Goal: Transaction & Acquisition: Purchase product/service

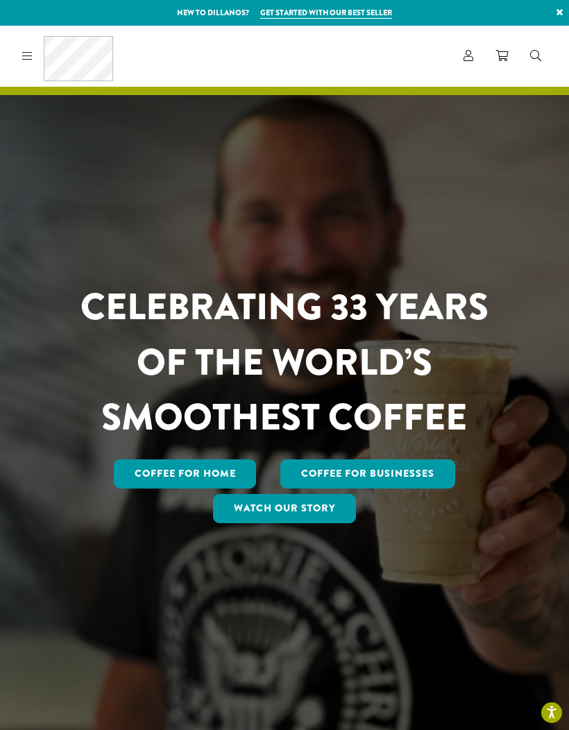
click at [171, 489] on link "Coffee for Home" at bounding box center [185, 473] width 143 height 29
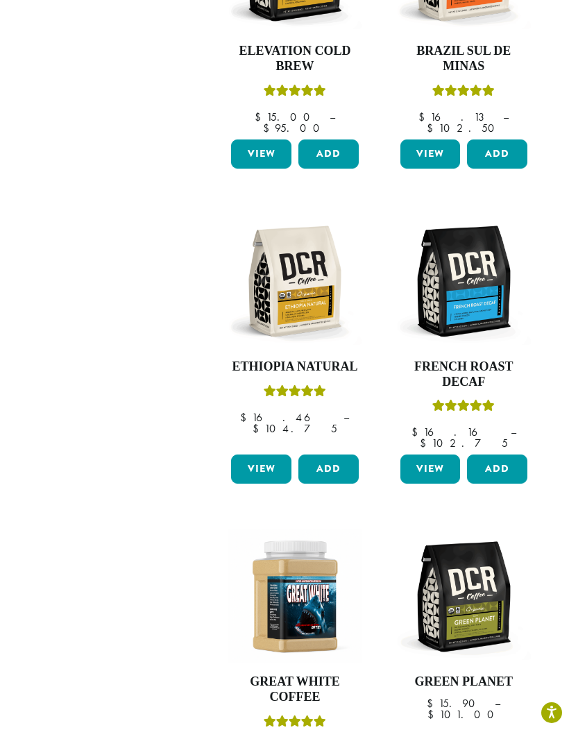
scroll to position [982, 0]
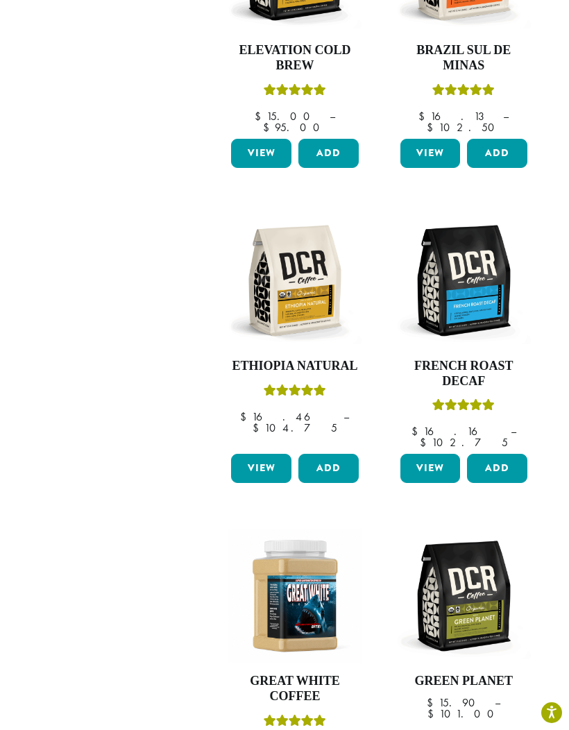
click at [482, 529] on img at bounding box center [464, 596] width 134 height 134
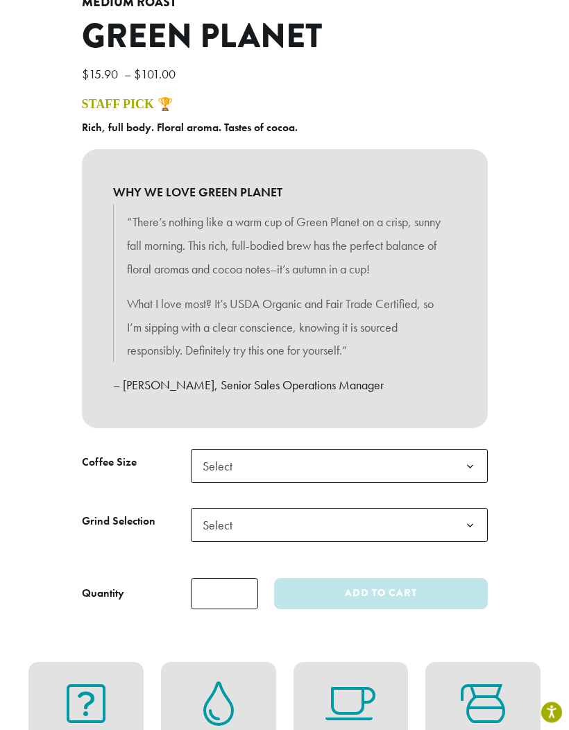
scroll to position [502, 0]
click at [475, 460] on b at bounding box center [470, 467] width 34 height 34
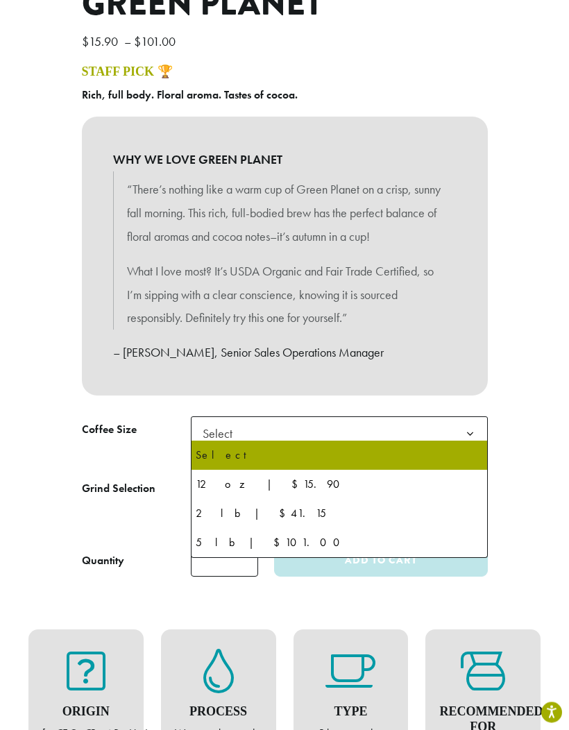
scroll to position [535, 0]
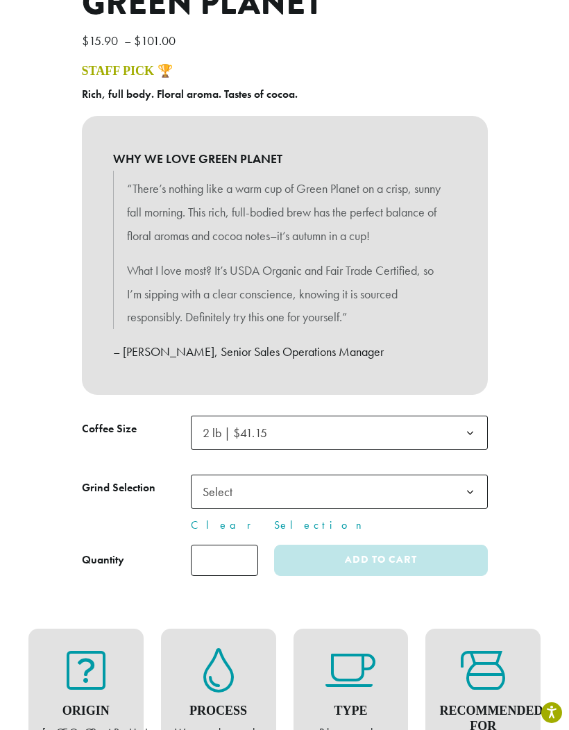
click at [468, 486] on b at bounding box center [470, 492] width 34 height 34
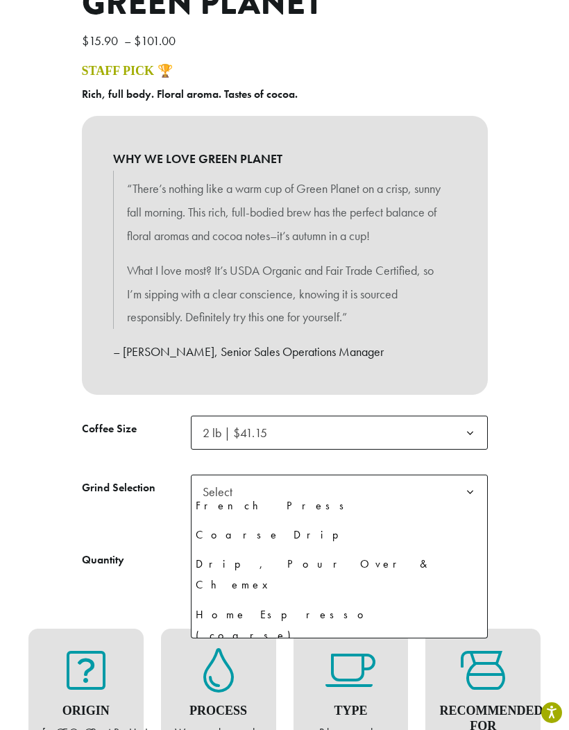
scroll to position [94, 0]
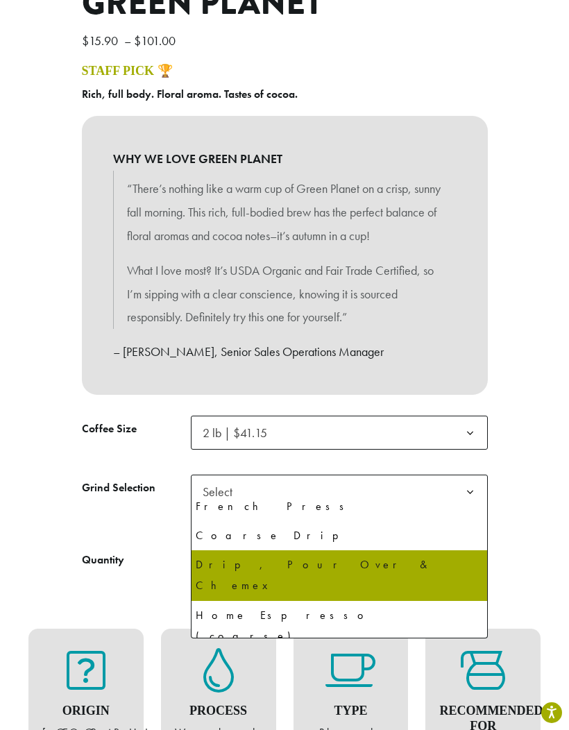
select select "**********"
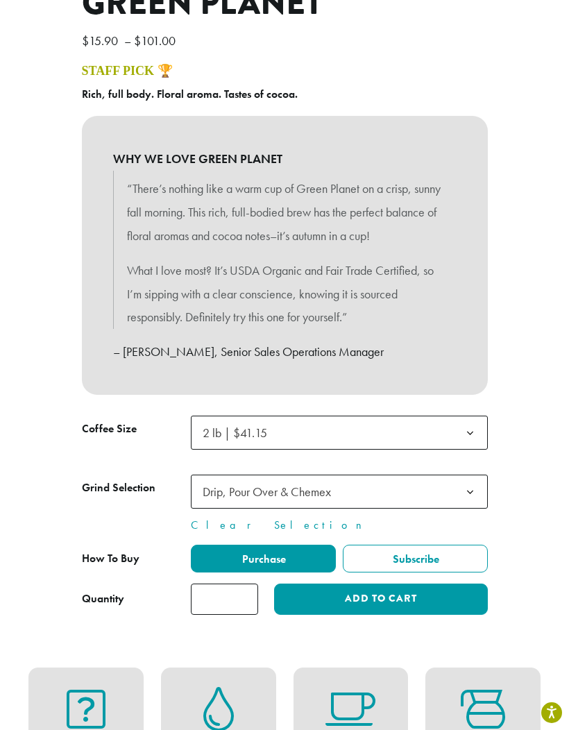
click at [389, 590] on button "Add to cart" at bounding box center [380, 599] width 213 height 31
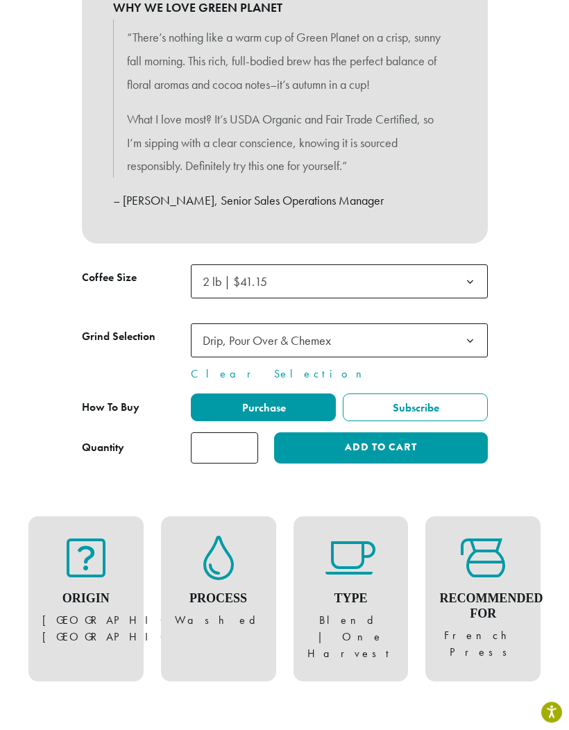
scroll to position [687, 0]
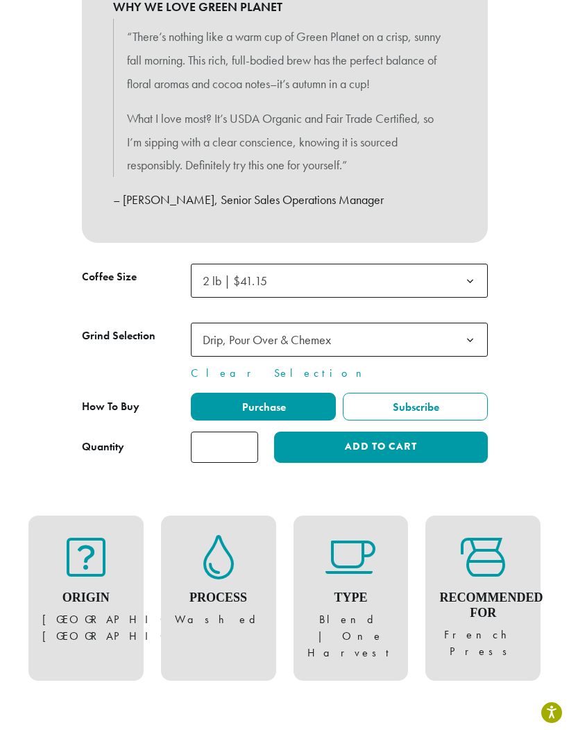
click at [398, 436] on button "Add to cart" at bounding box center [380, 447] width 213 height 31
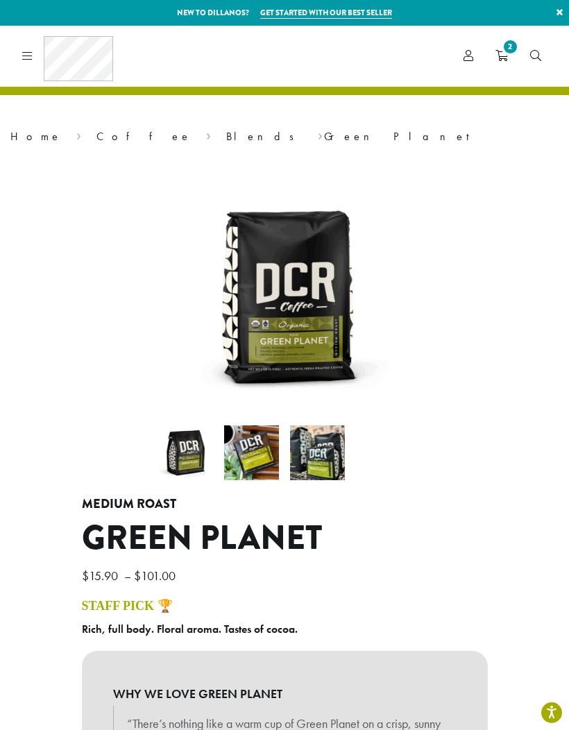
click at [509, 49] on span "2" at bounding box center [510, 46] width 19 height 19
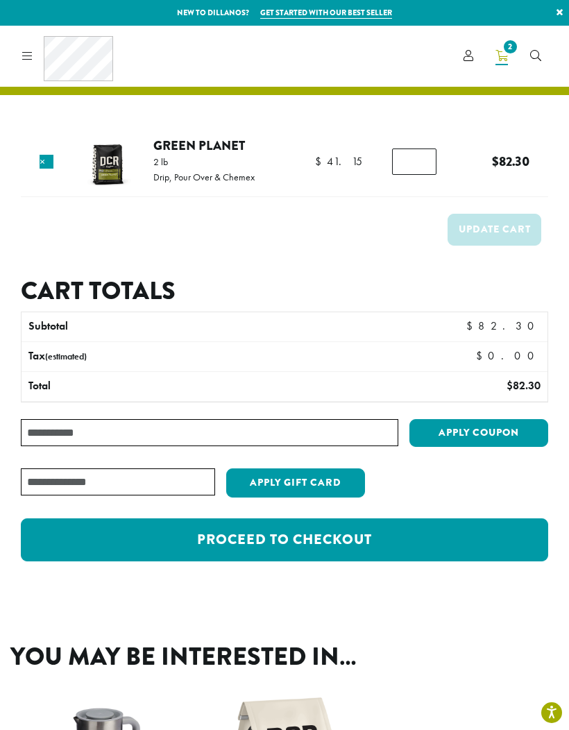
click at [413, 164] on input "*" at bounding box center [414, 162] width 44 height 26
click at [435, 166] on input "**" at bounding box center [414, 162] width 44 height 26
type input "*"
click at [382, 224] on td "Update cart" at bounding box center [284, 233] width 527 height 51
click at [484, 57] on link "2" at bounding box center [501, 55] width 35 height 23
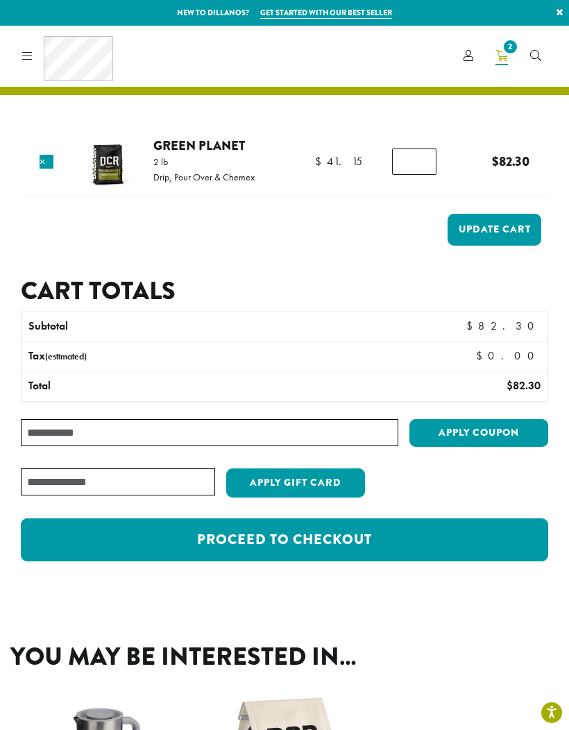
click at [473, 64] on span "Account" at bounding box center [469, 56] width 10 height 17
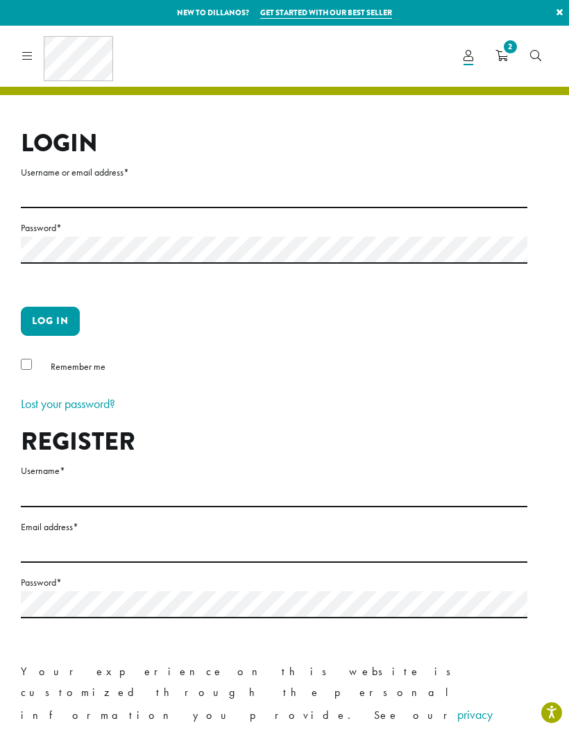
click at [467, 63] on span "Account" at bounding box center [469, 56] width 10 height 17
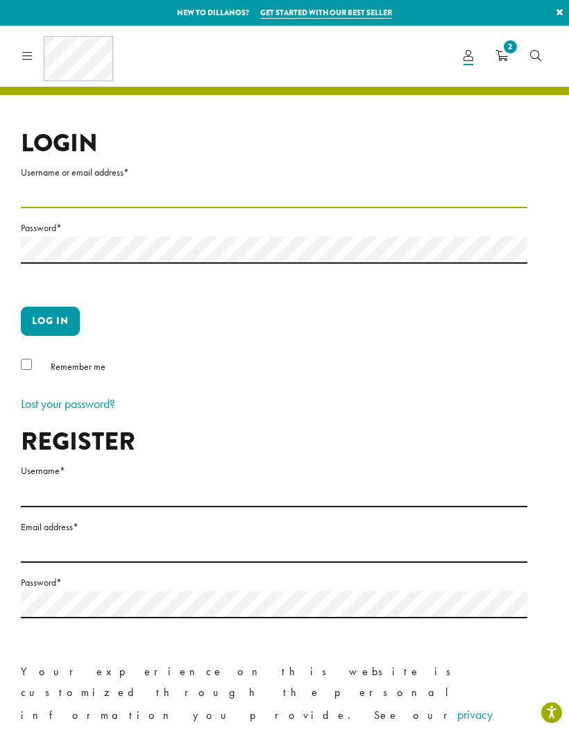
click at [76, 183] on input "Username or email address *" at bounding box center [274, 194] width 507 height 27
click at [78, 186] on input "Username or email address *" at bounding box center [274, 194] width 507 height 27
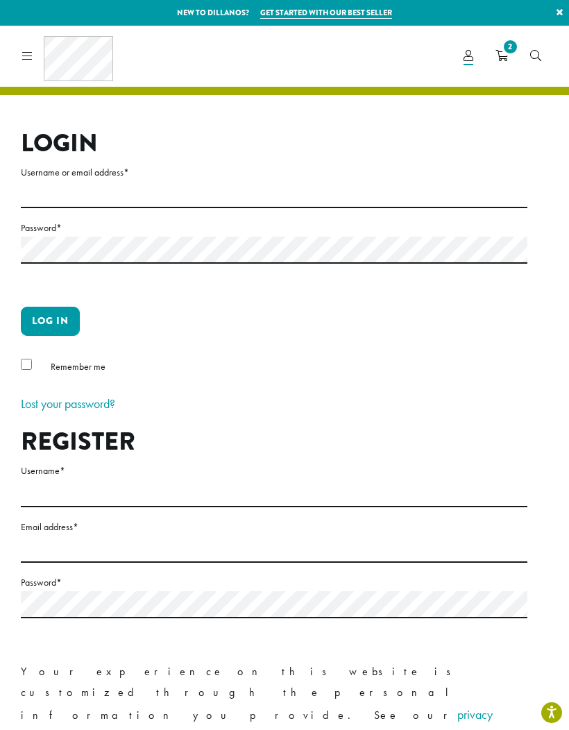
type input "**********"
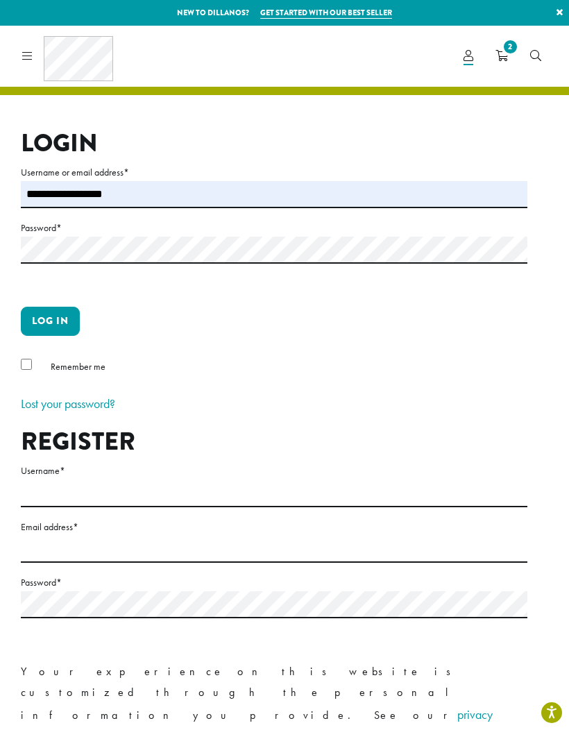
click at [67, 230] on label "Password *" at bounding box center [274, 227] width 507 height 17
click at [54, 312] on button "Log in" at bounding box center [50, 321] width 59 height 29
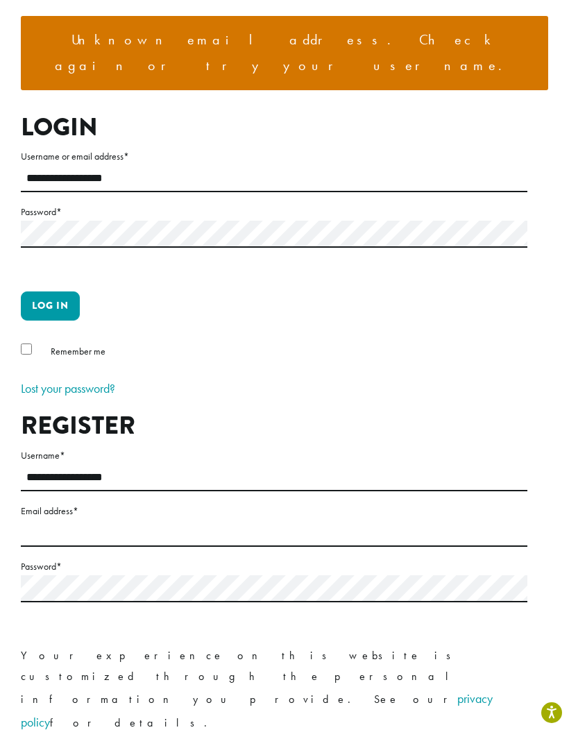
scroll to position [152, 0]
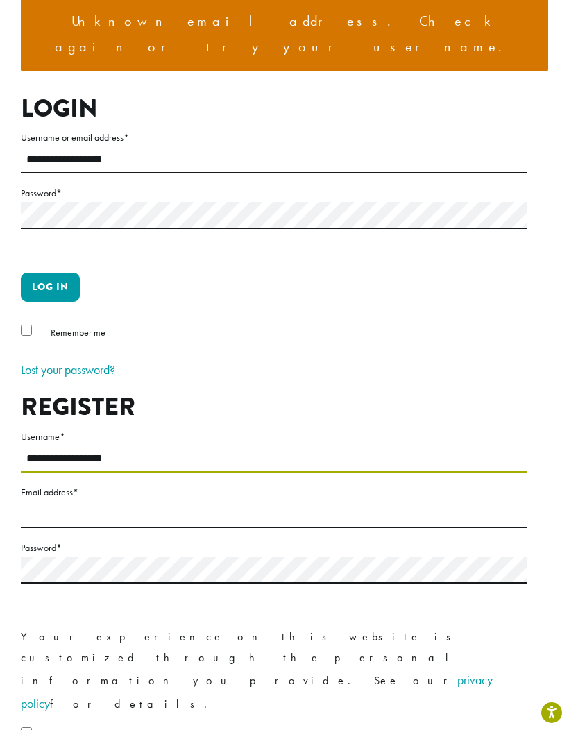
click at [137, 446] on input "**********" at bounding box center [274, 459] width 507 height 27
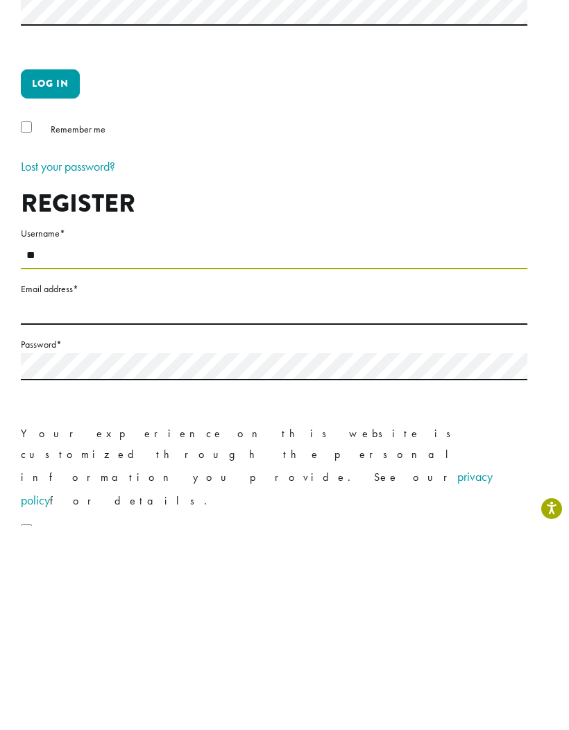
type input "*"
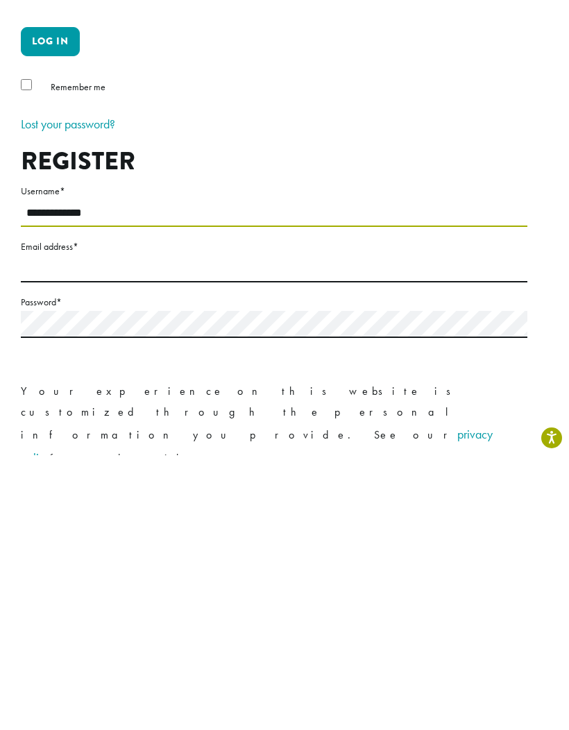
scroll to position [124, 0]
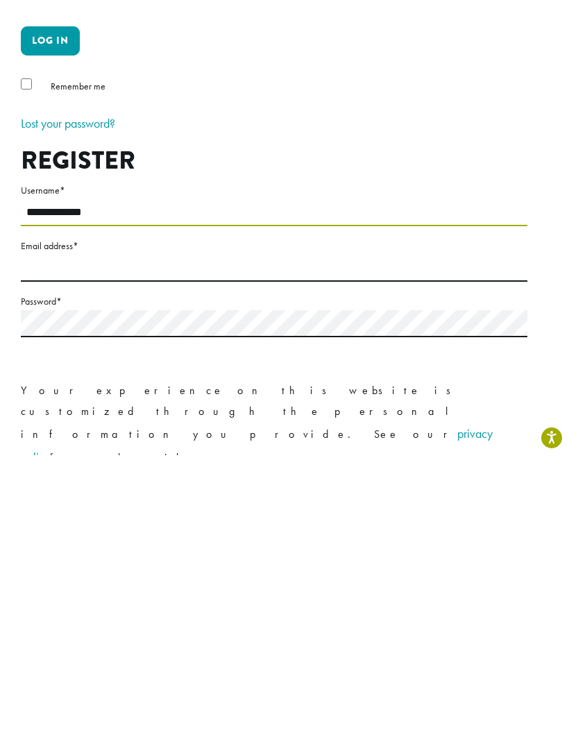
type input "**********"
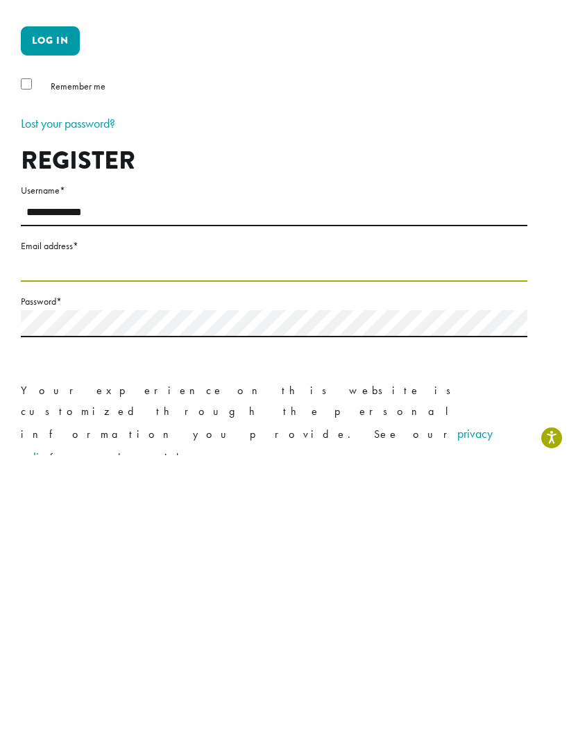
click at [65, 529] on input "Email address *" at bounding box center [274, 542] width 507 height 27
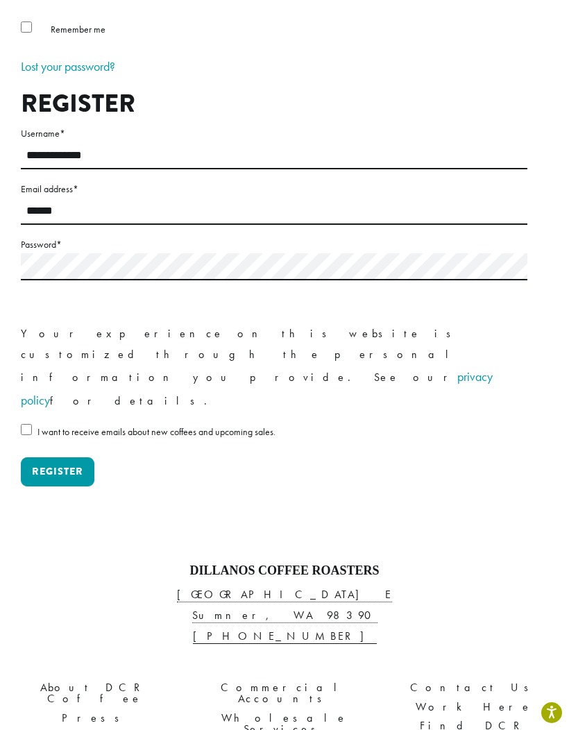
type input "**********"
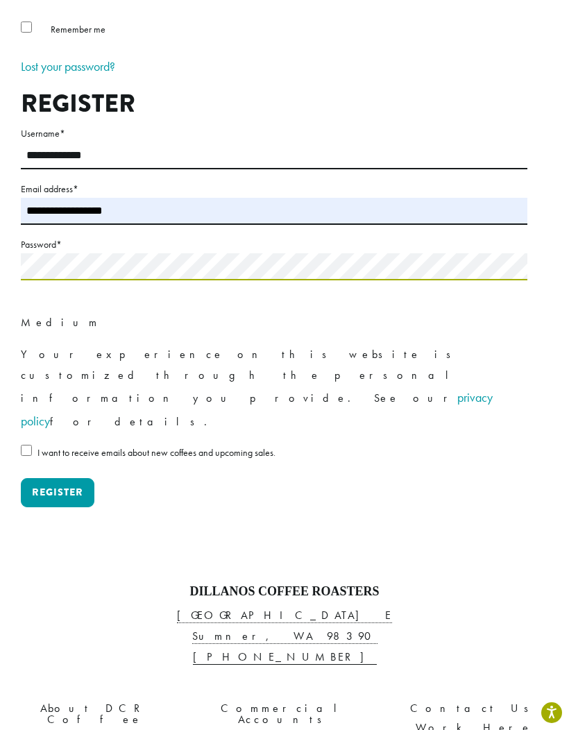
scroll to position [434, 0]
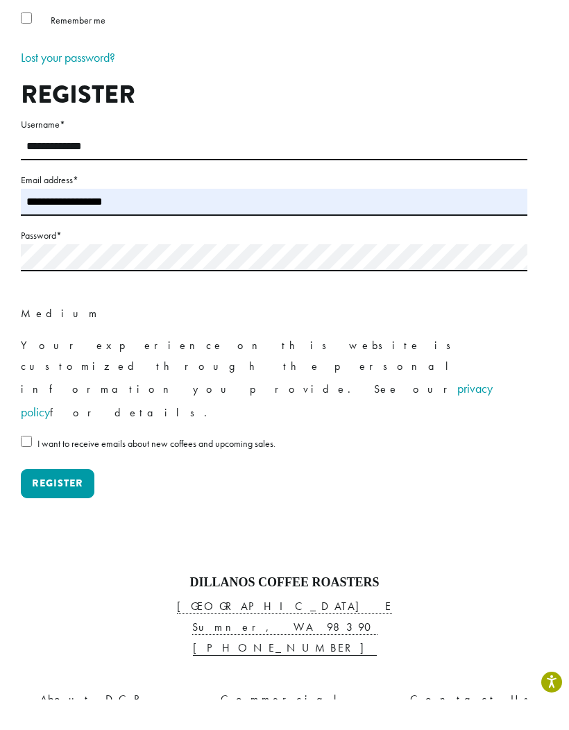
click at [58, 500] on button "Register" at bounding box center [58, 514] width 74 height 29
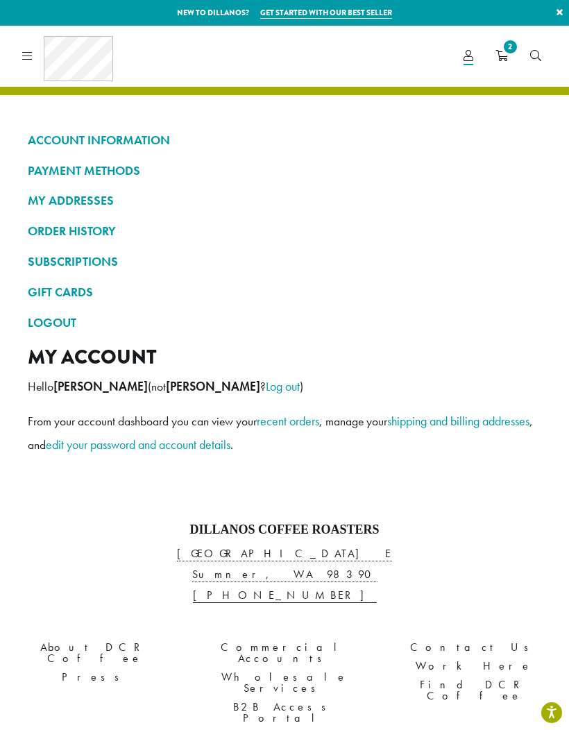
click at [509, 46] on span "2" at bounding box center [510, 46] width 19 height 19
click at [501, 44] on link "2" at bounding box center [501, 55] width 35 height 23
click at [509, 37] on span "2" at bounding box center [510, 46] width 19 height 19
click at [520, 50] on link "Search" at bounding box center [535, 55] width 33 height 23
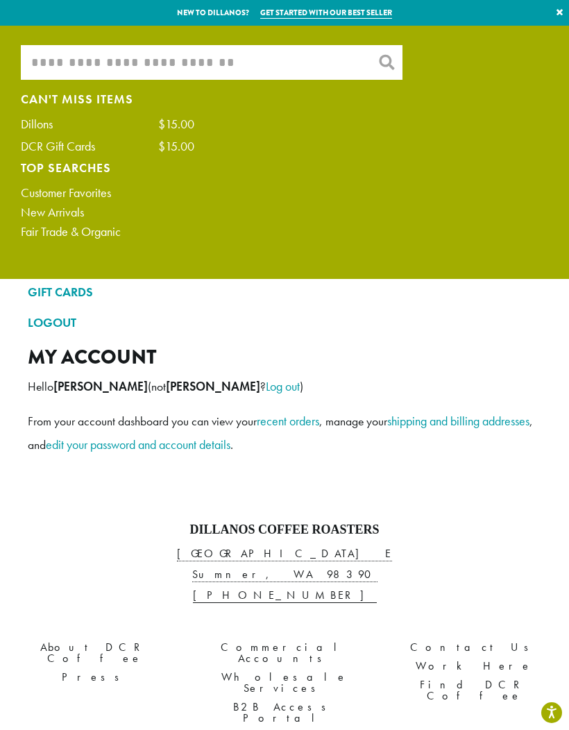
click at [511, 49] on div "What are you searching for? × Can't Miss Items Dillons $15.00 DCR Gift Cards $1…" at bounding box center [284, 145] width 548 height 200
click at [518, 41] on ul "What are you searching for? × Can't Miss Items Dillons $15.00 DCR Gift Cards $1…" at bounding box center [284, 152] width 569 height 253
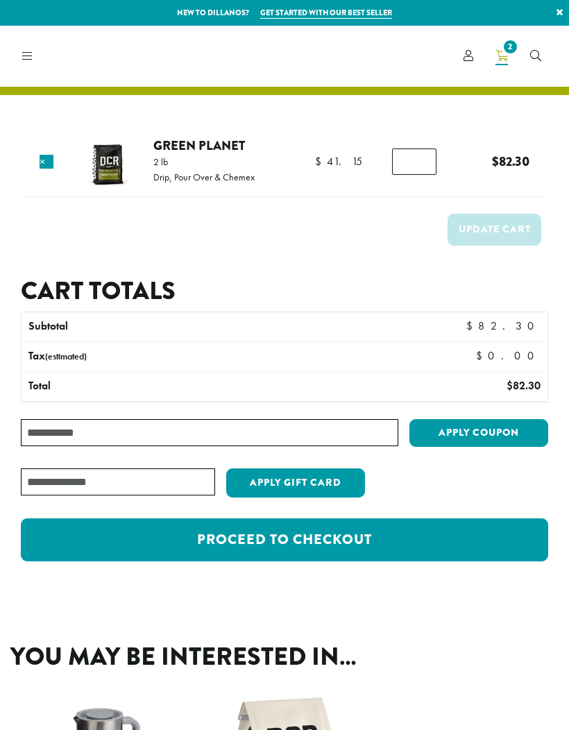
click at [514, 51] on span "2" at bounding box center [510, 46] width 19 height 19
click at [48, 160] on link "×" at bounding box center [47, 162] width 14 height 14
